Goal: Check status: Check status

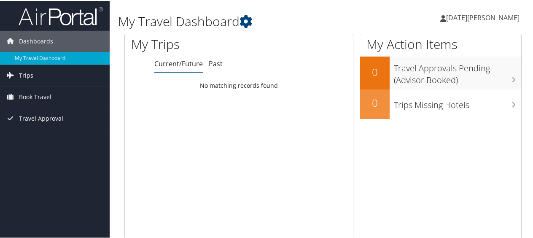
click at [475, 17] on span "[DATE][PERSON_NAME]" at bounding box center [482, 16] width 73 height 9
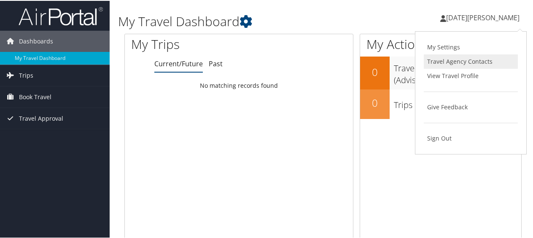
click at [451, 59] on link "Travel Agency Contacts" at bounding box center [471, 61] width 94 height 14
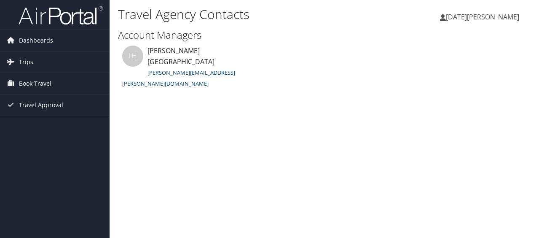
click at [472, 16] on span "[DATE][PERSON_NAME]" at bounding box center [482, 16] width 73 height 9
click at [365, 107] on div "Travel Agency Contacts Noel Miranda Parada Noel Miranda Parada My Settings Trav…" at bounding box center [323, 119] width 427 height 238
click at [23, 62] on span "Trips" at bounding box center [26, 61] width 14 height 21
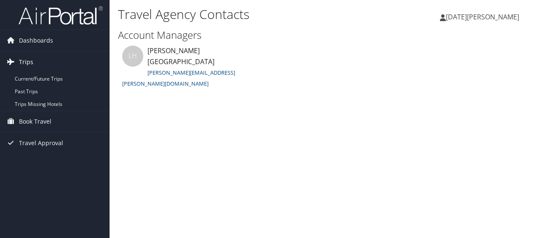
click at [32, 57] on link "Trips" at bounding box center [55, 61] width 110 height 21
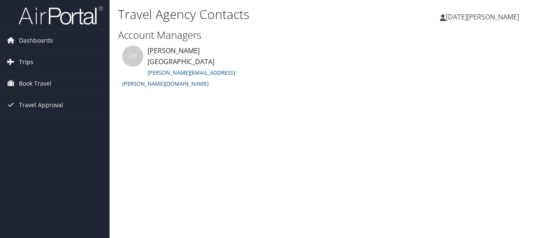
click at [29, 61] on span "Trips" at bounding box center [26, 61] width 14 height 21
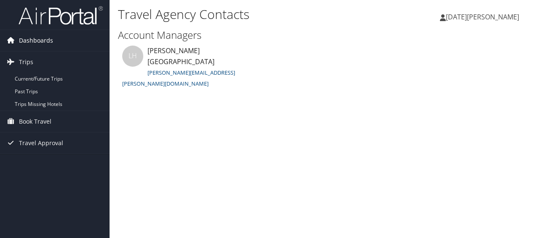
click at [58, 36] on link "Dashboards" at bounding box center [55, 40] width 110 height 21
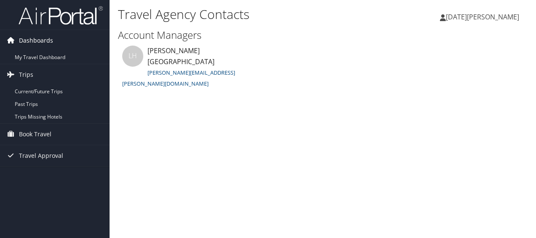
click at [42, 45] on span "Dashboards" at bounding box center [36, 40] width 34 height 21
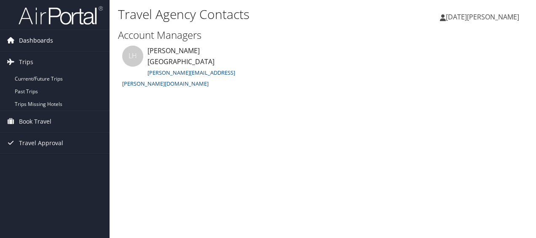
click at [42, 44] on span "Dashboards" at bounding box center [36, 40] width 34 height 21
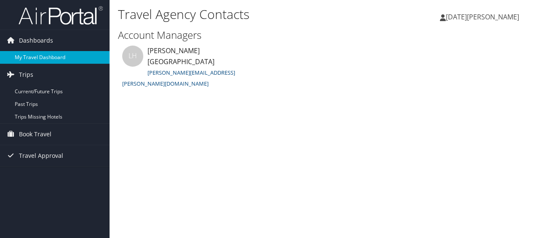
click at [39, 53] on link "My Travel Dashboard" at bounding box center [55, 57] width 110 height 13
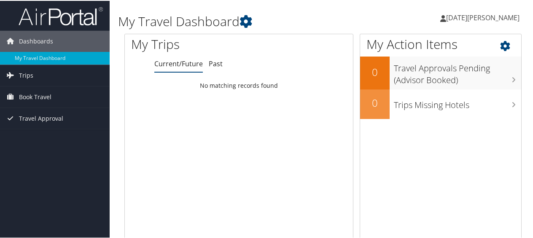
click at [502, 46] on icon at bounding box center [512, 43] width 25 height 14
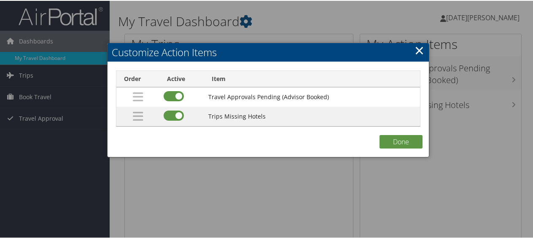
click at [417, 51] on link "×" at bounding box center [419, 49] width 10 height 17
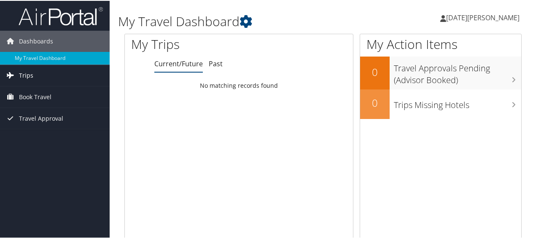
click at [51, 77] on link "Trips" at bounding box center [55, 74] width 110 height 21
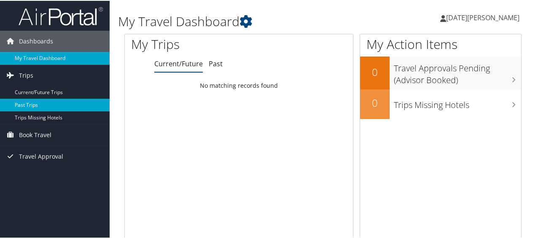
click at [40, 103] on link "Past Trips" at bounding box center [55, 104] width 110 height 13
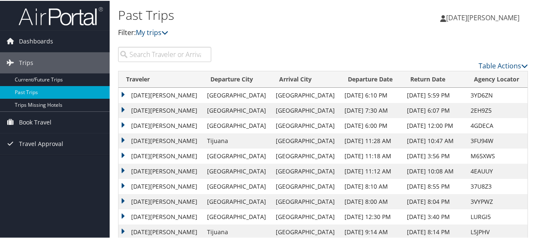
click at [145, 95] on td "Noel Mirandaparada" at bounding box center [160, 94] width 84 height 15
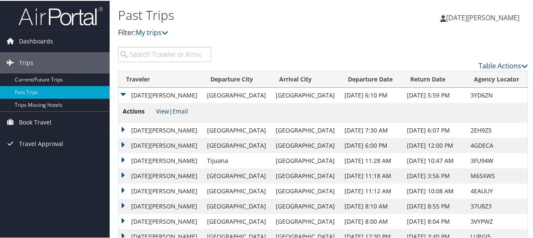
click at [161, 109] on link "View" at bounding box center [162, 110] width 13 height 8
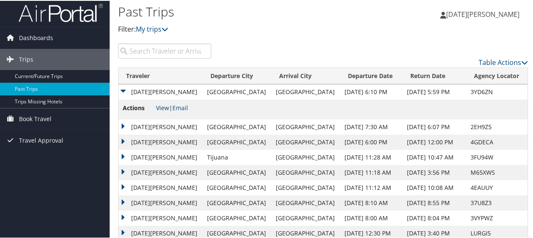
scroll to position [6, 0]
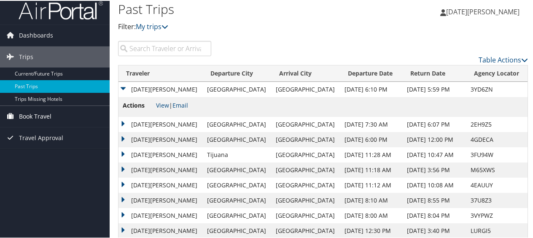
click at [32, 112] on span "Book Travel" at bounding box center [35, 115] width 32 height 21
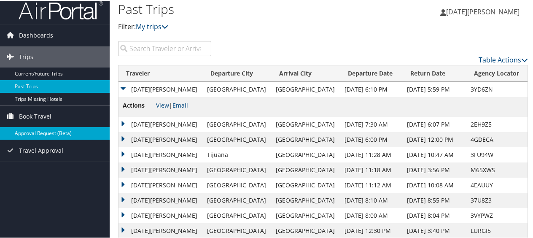
click at [55, 134] on link "Approval Request (Beta)" at bounding box center [55, 132] width 110 height 13
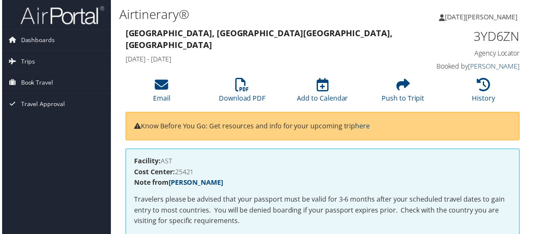
click at [508, 65] on link "SUSANA RAYAS GARCIA" at bounding box center [496, 66] width 52 height 9
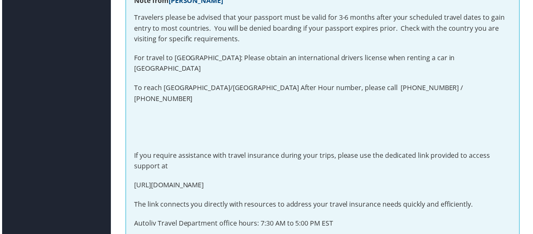
scroll to position [183, 0]
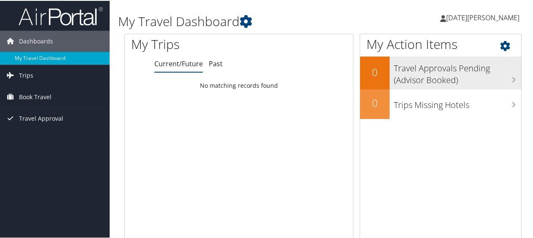
click at [507, 75] on h3 "Travel Approvals Pending (Advisor Booked)" at bounding box center [457, 71] width 127 height 28
